Goal: Task Accomplishment & Management: Manage account settings

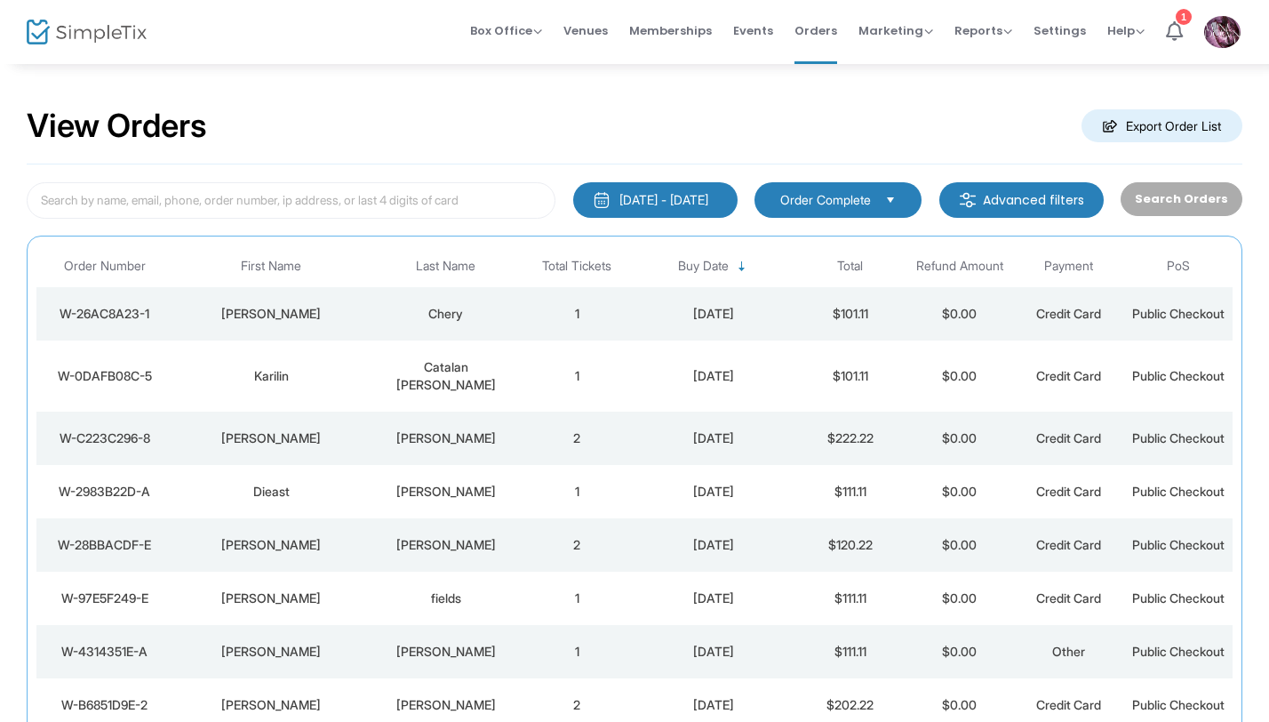
click at [466, 314] on div "Chery" at bounding box center [446, 314] width 144 height 18
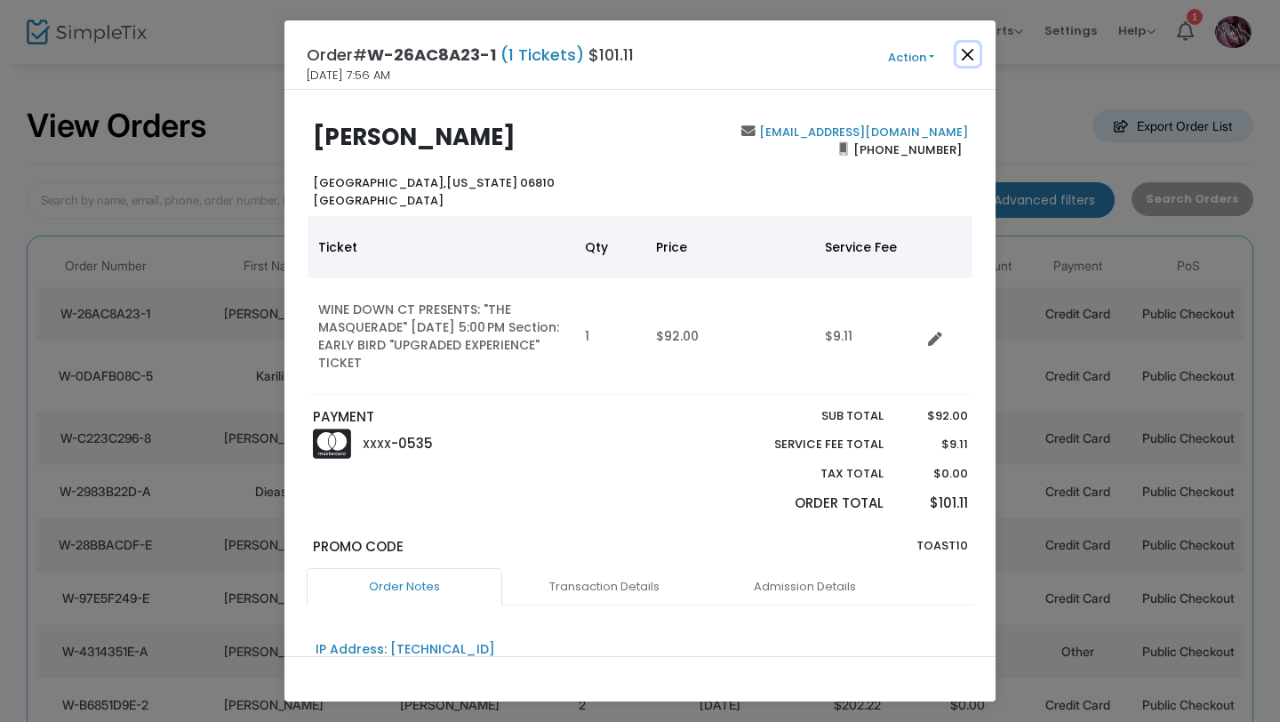
click at [975, 51] on button "Close" at bounding box center [968, 54] width 23 height 23
